Goal: Information Seeking & Learning: Learn about a topic

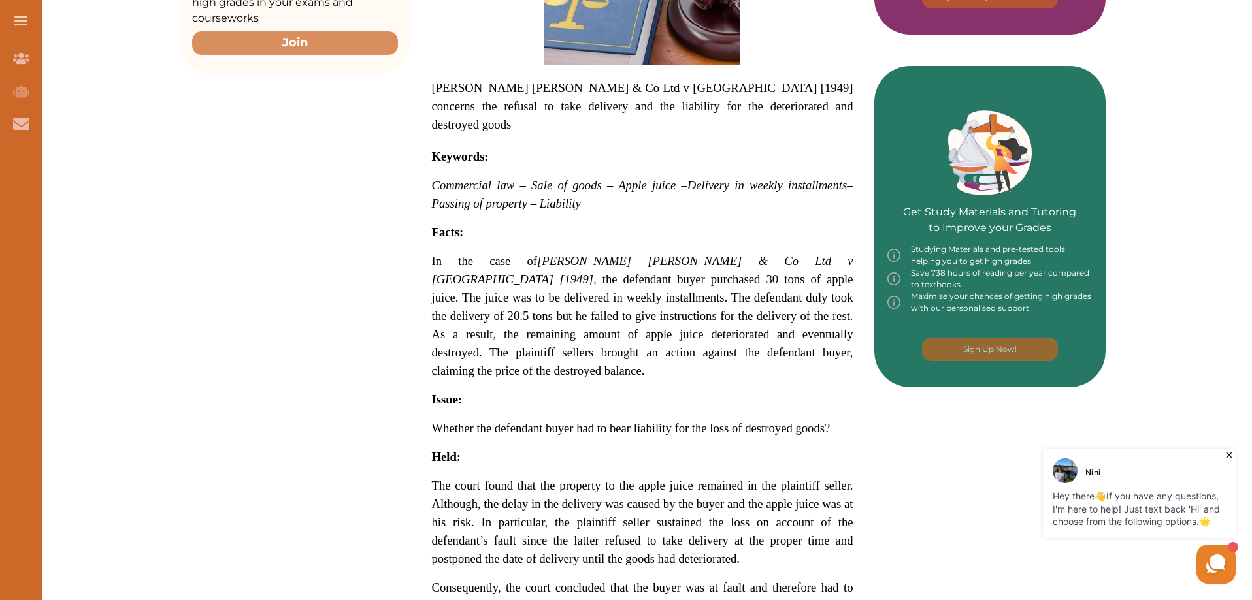
scroll to position [523, 0]
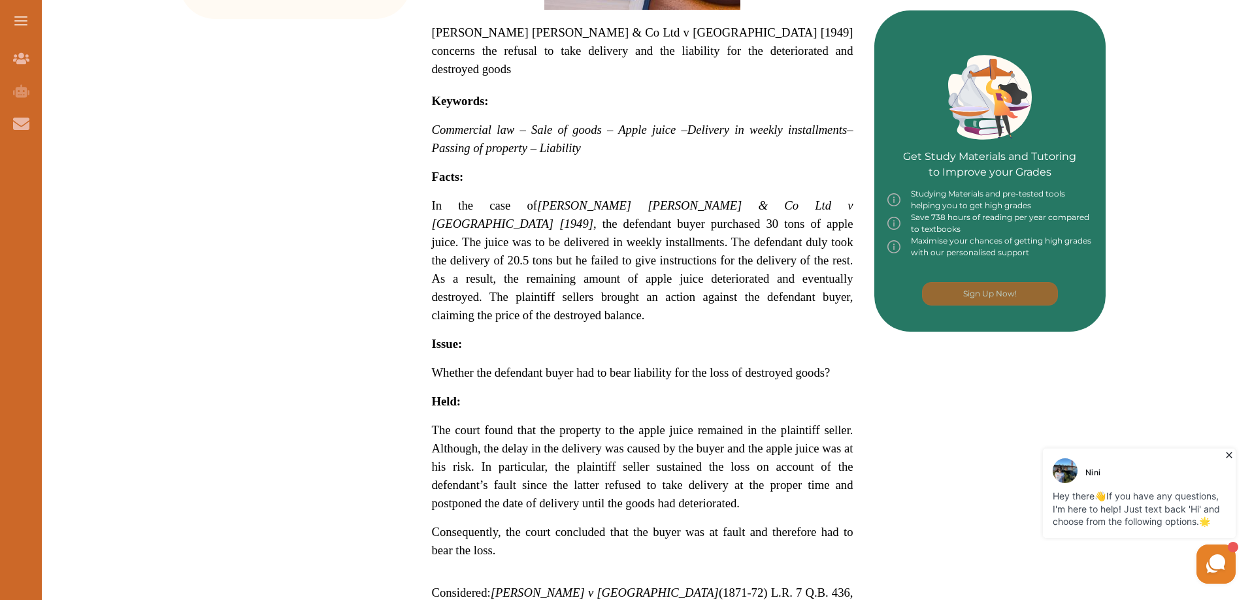
drag, startPoint x: 430, startPoint y: 157, endPoint x: 466, endPoint y: 167, distance: 37.2
click at [466, 167] on div "[PERSON_NAME] [PERSON_NAME] & Co Ltd v [GEOGRAPHIC_DATA] [1949] concerns the re…" at bounding box center [642, 208] width 463 height 889
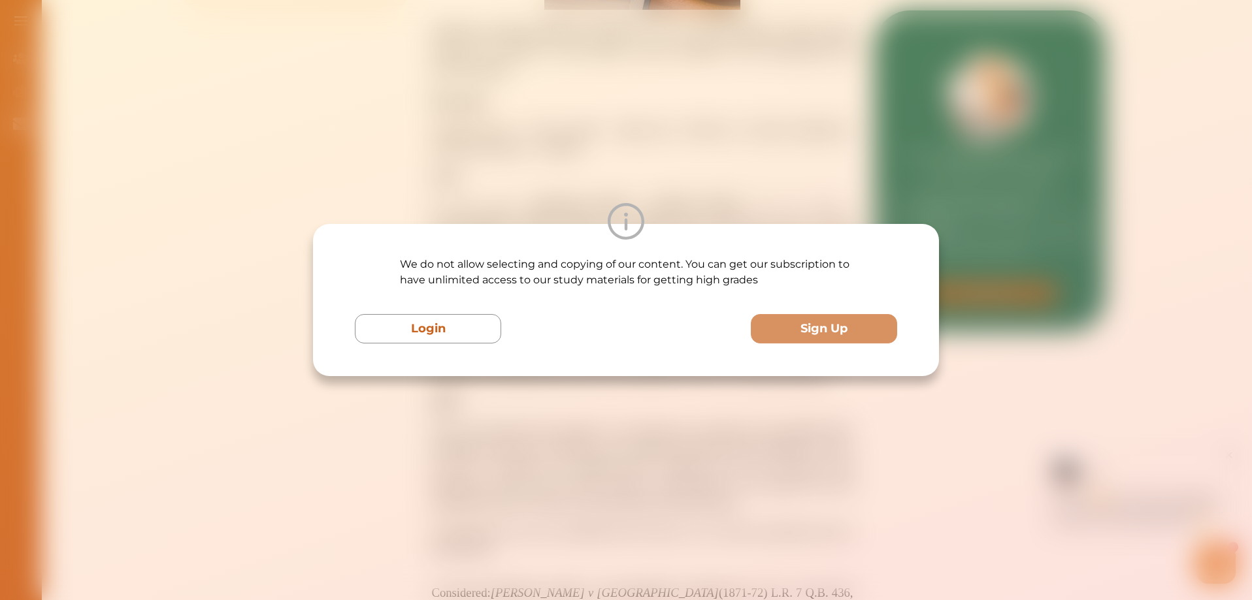
drag, startPoint x: 430, startPoint y: 157, endPoint x: 445, endPoint y: 161, distance: 15.5
click at [445, 161] on div "We do not allow selecting and copying of our content. You can get our subscript…" at bounding box center [626, 300] width 1252 height 600
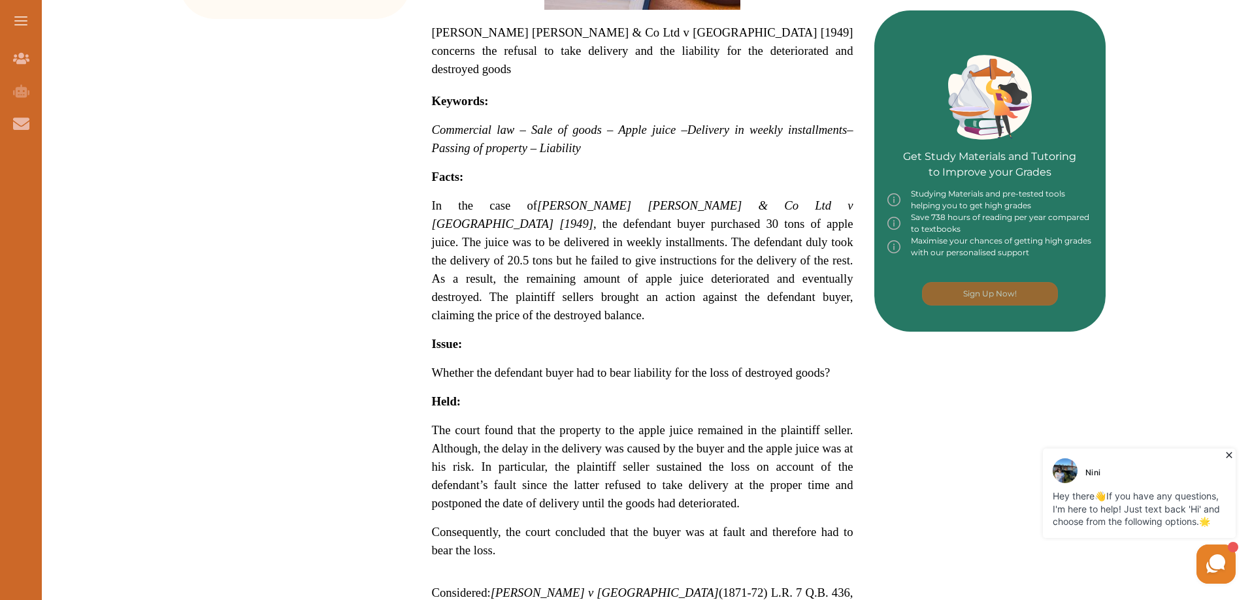
drag, startPoint x: 428, startPoint y: 158, endPoint x: 483, endPoint y: 186, distance: 61.6
click at [483, 186] on div "[PERSON_NAME] [PERSON_NAME] & Co Ltd v [GEOGRAPHIC_DATA] [1949] concerns the re…" at bounding box center [642, 208] width 463 height 889
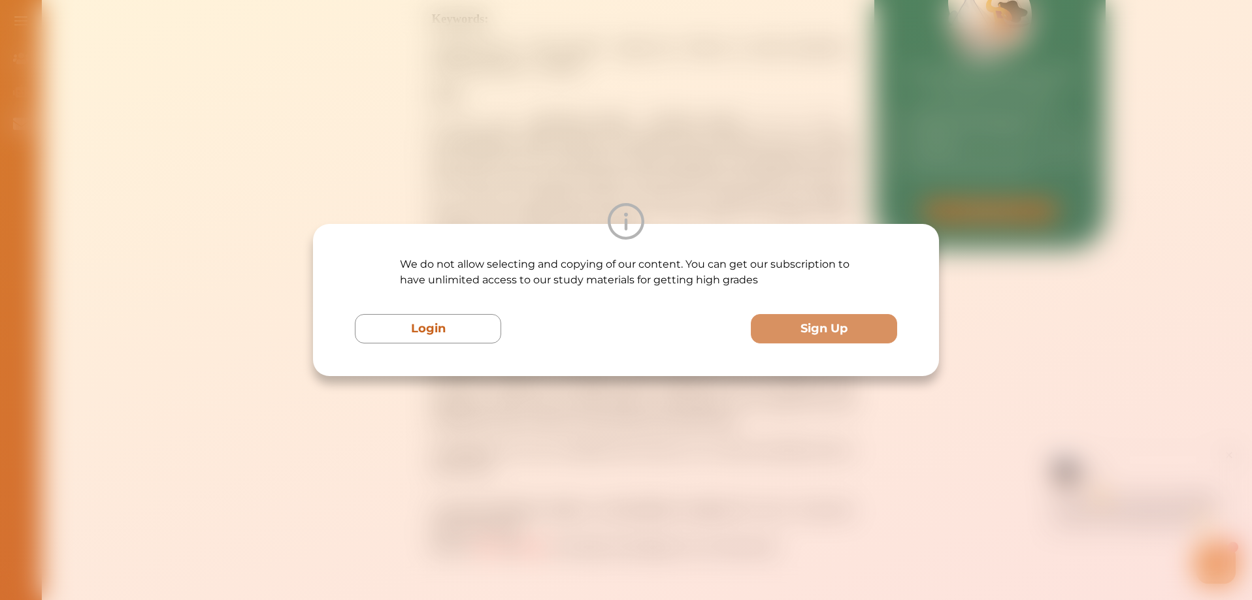
scroll to position [653, 0]
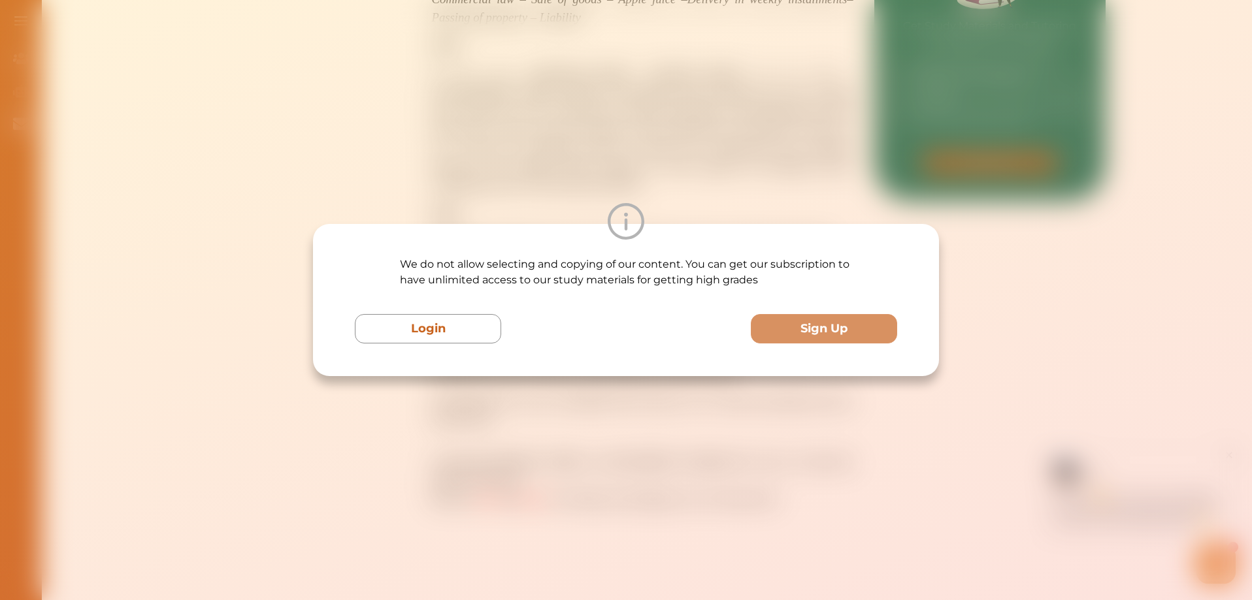
click at [504, 137] on div "We do not allow selecting and copying of our content. You can get our subscript…" at bounding box center [626, 300] width 1252 height 600
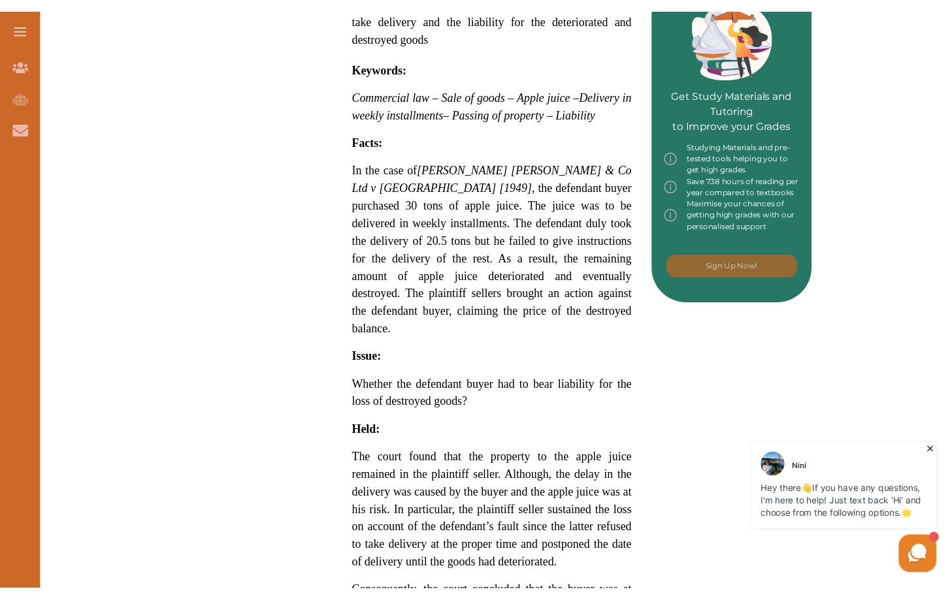
scroll to position [609, 0]
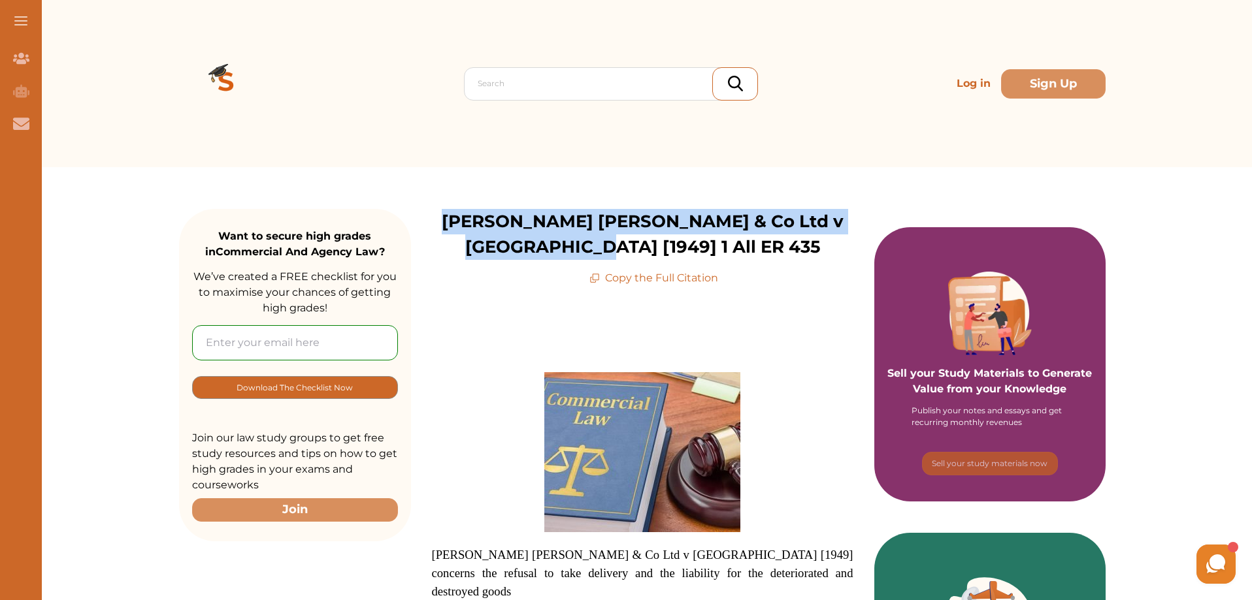
drag, startPoint x: 754, startPoint y: 263, endPoint x: 434, endPoint y: 230, distance: 321.7
click at [434, 230] on p "[PERSON_NAME] [PERSON_NAME] & Co Ltd v [GEOGRAPHIC_DATA] [1949] 1 All ER 435" at bounding box center [642, 234] width 463 height 51
copy p "[PERSON_NAME] [PERSON_NAME] & Co Ltd v [GEOGRAPHIC_DATA] [1949] 1 All ER 435"
